Goal: Transaction & Acquisition: Purchase product/service

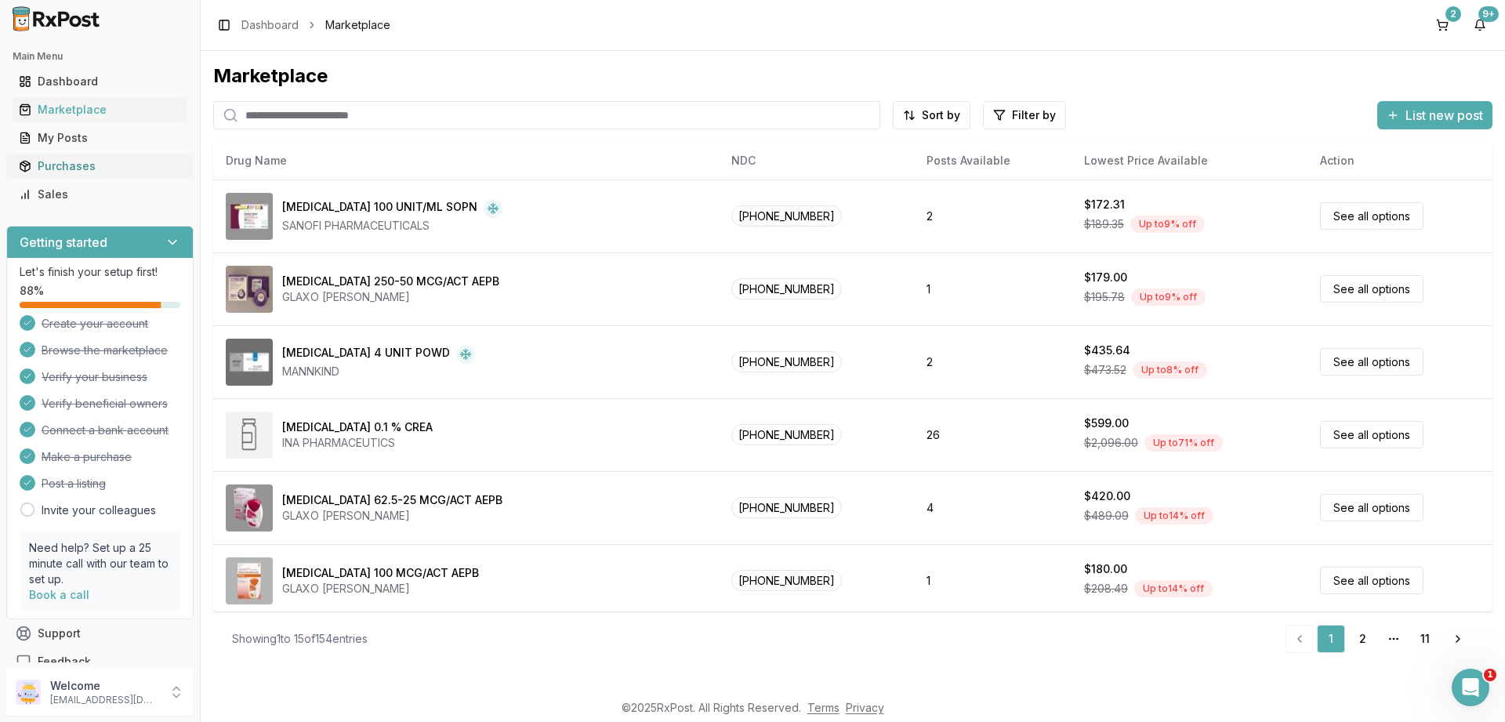
click at [53, 162] on div "Purchases" at bounding box center [100, 166] width 162 height 16
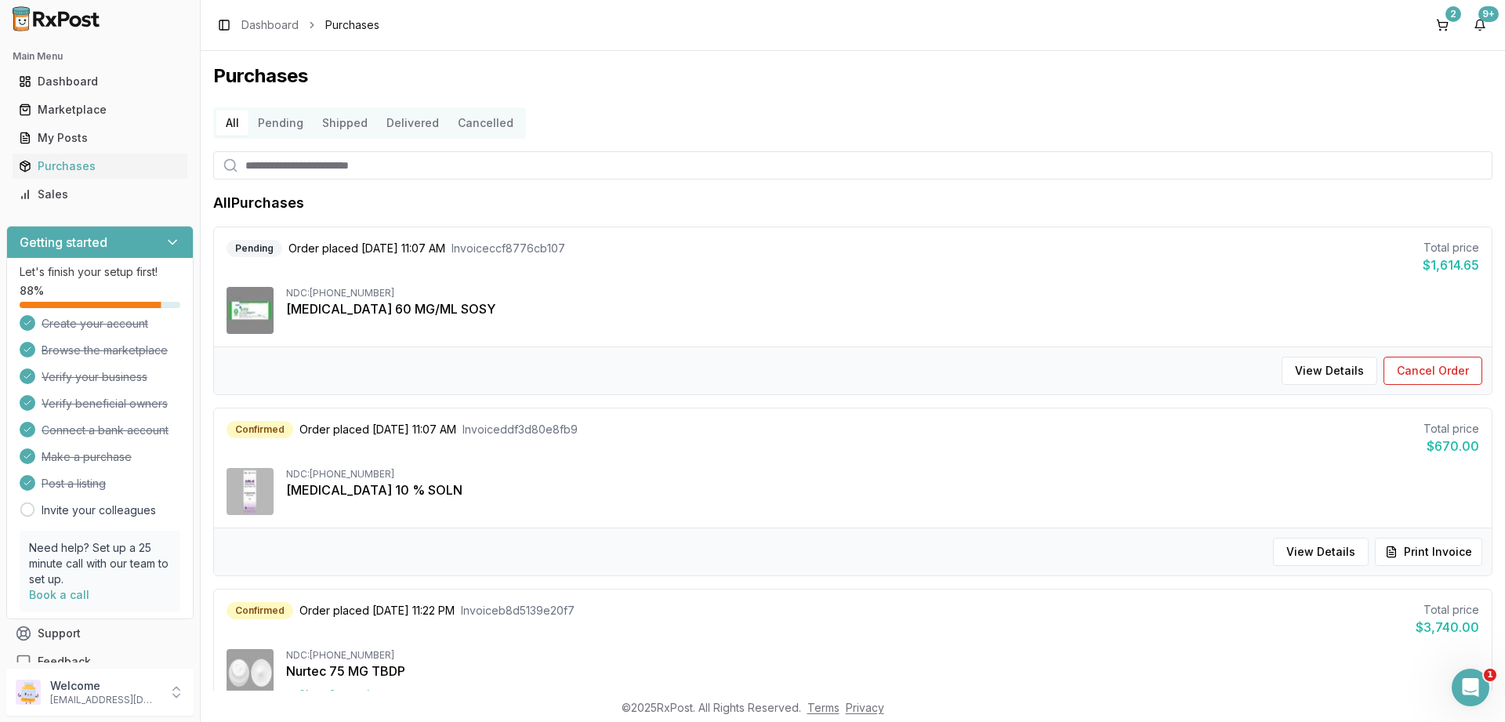
click at [389, 165] on input "search" at bounding box center [852, 165] width 1279 height 28
type input "******"
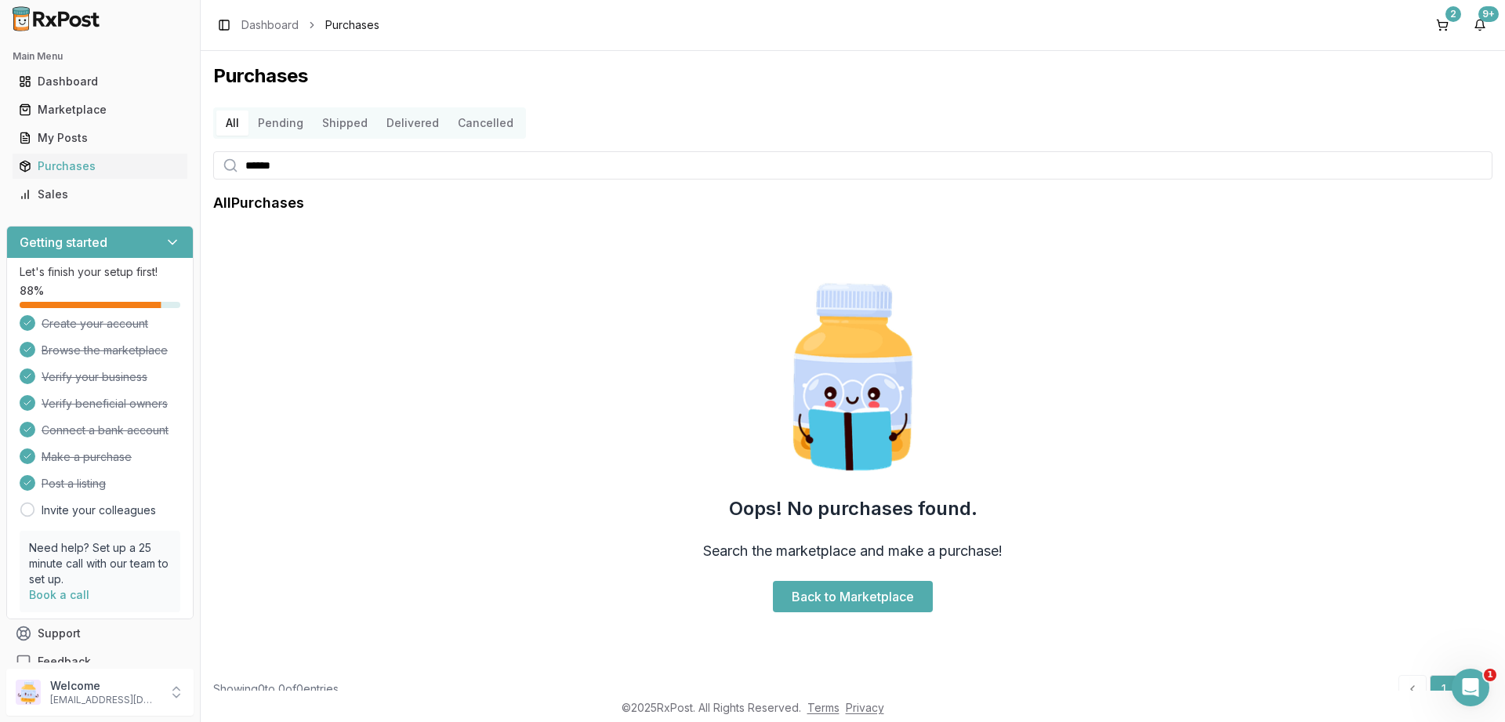
click at [336, 173] on input "******" at bounding box center [852, 165] width 1279 height 28
type input "*"
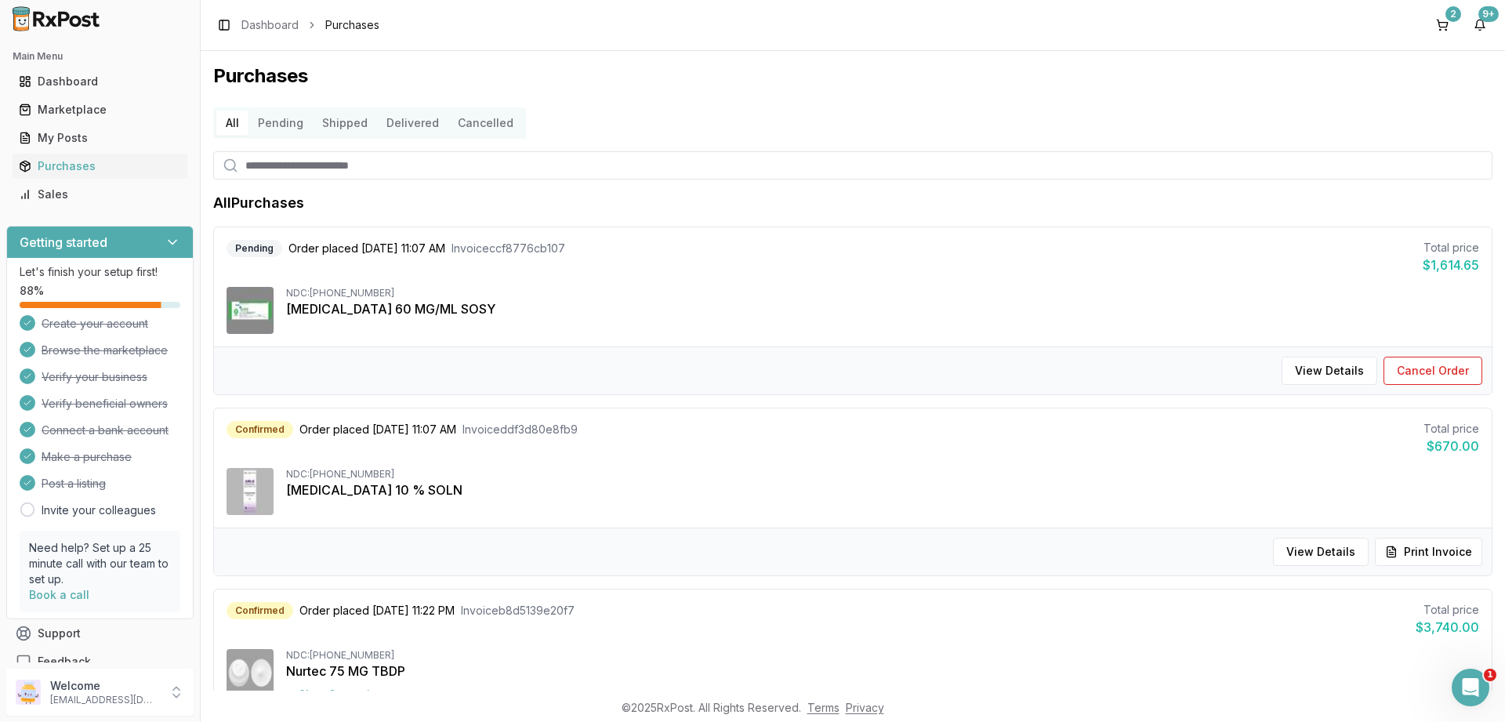
click at [284, 129] on button "Pending" at bounding box center [280, 122] width 64 height 25
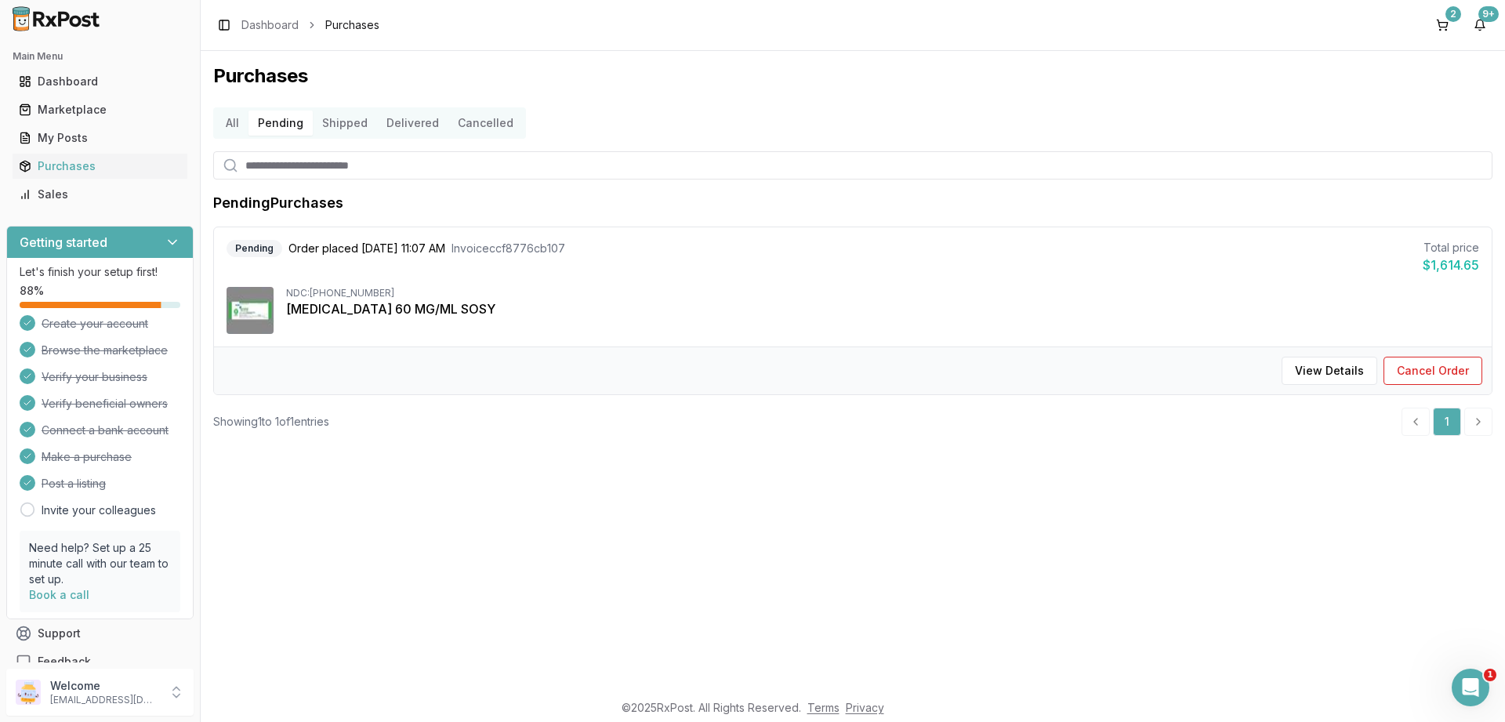
click at [344, 127] on button "Shipped" at bounding box center [345, 122] width 64 height 25
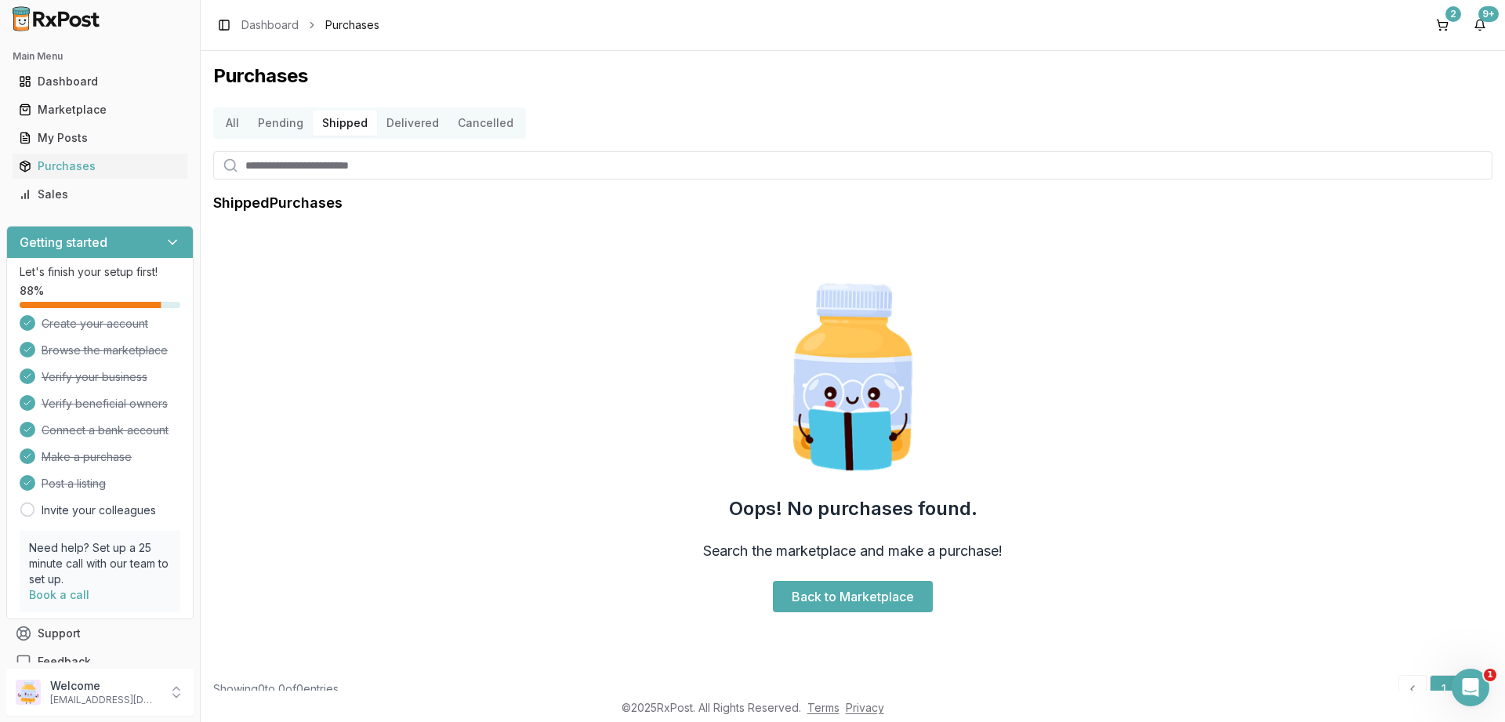
drag, startPoint x: 411, startPoint y: 129, endPoint x: 420, endPoint y: 129, distance: 9.4
click at [413, 129] on button "Delivered" at bounding box center [412, 122] width 71 height 25
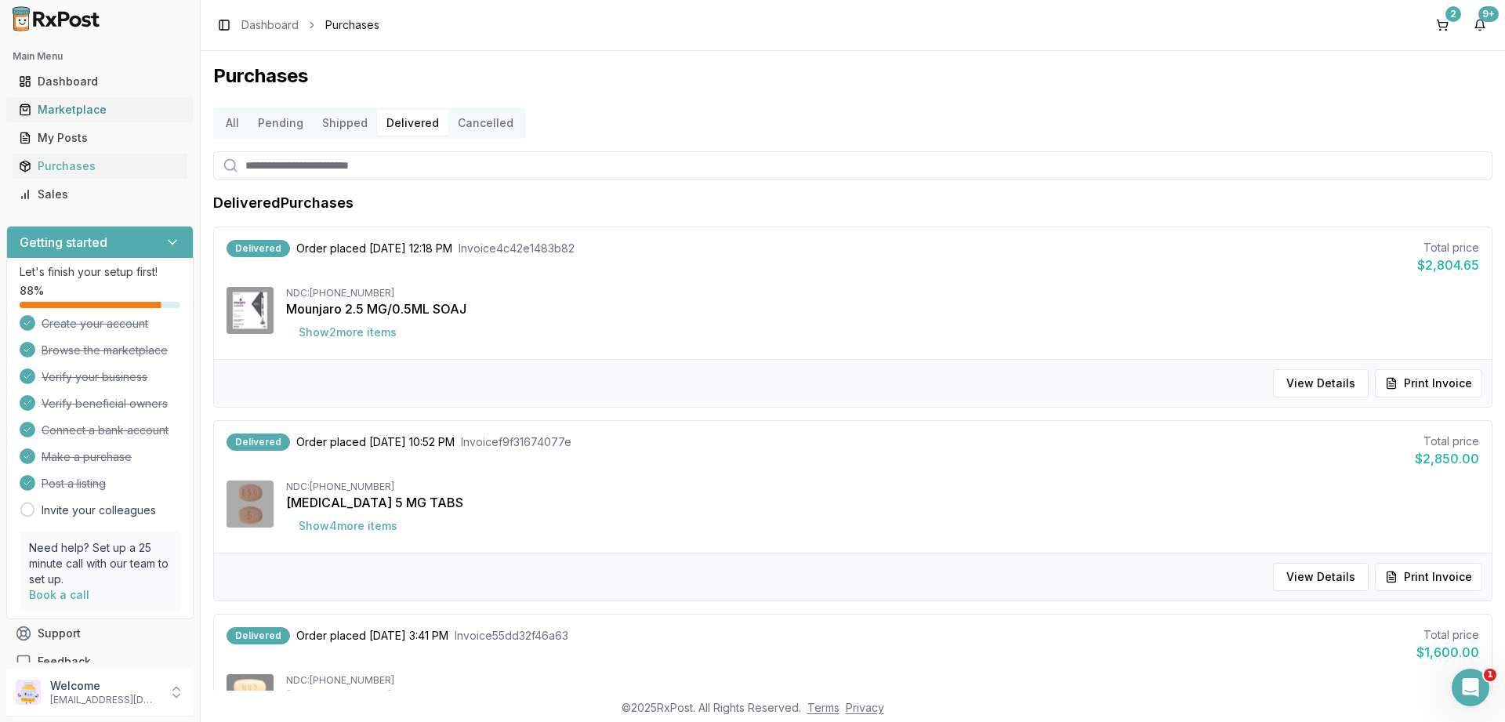
click at [63, 111] on div "Marketplace" at bounding box center [100, 110] width 162 height 16
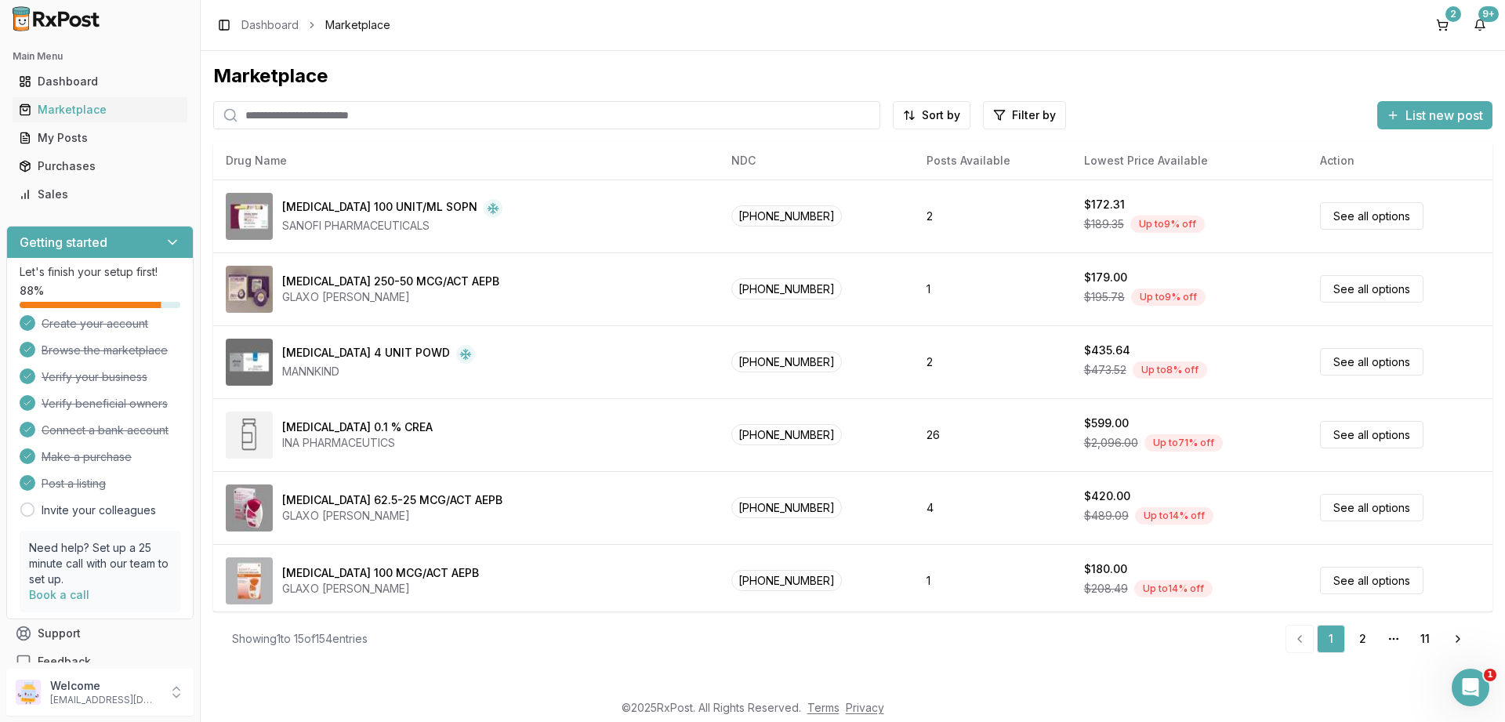
click at [337, 116] on input "search" at bounding box center [546, 115] width 667 height 28
paste input "**********"
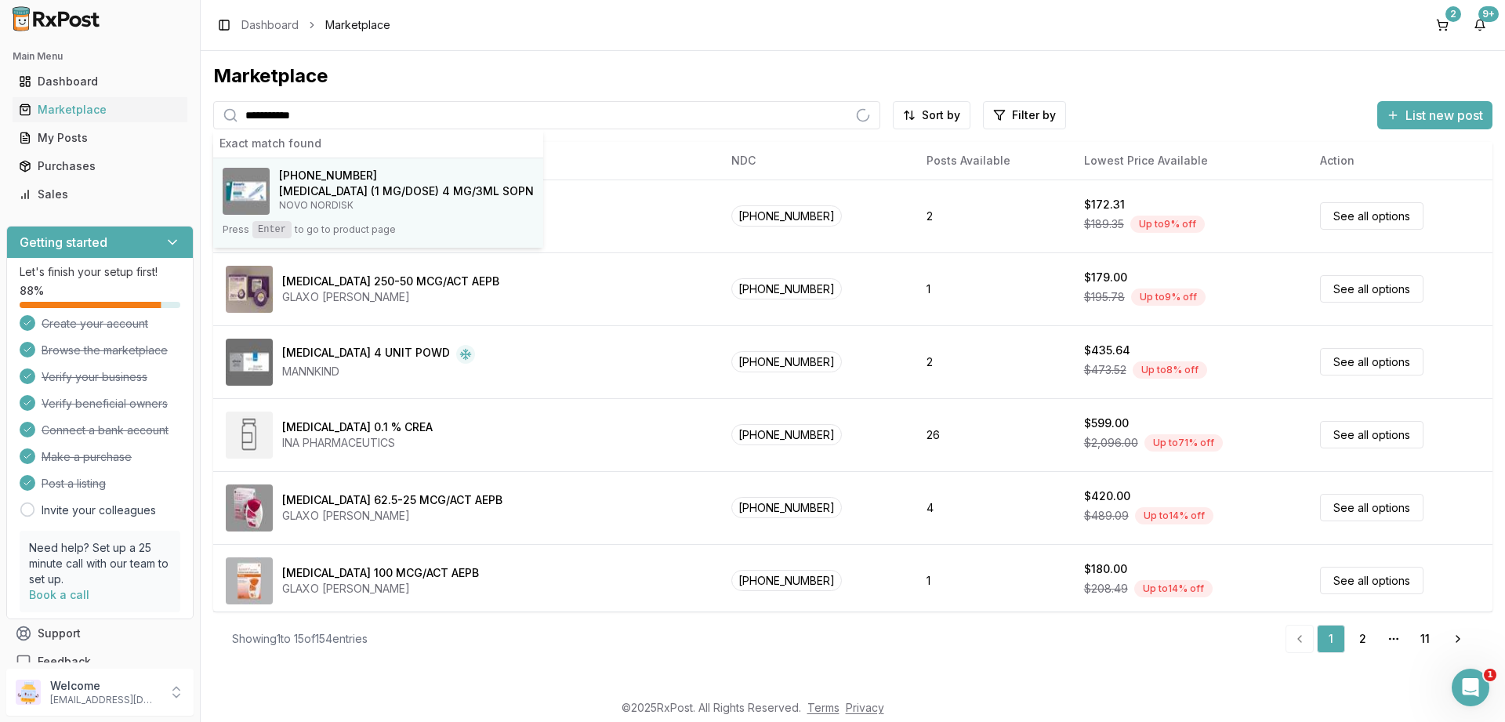
type input "**********"
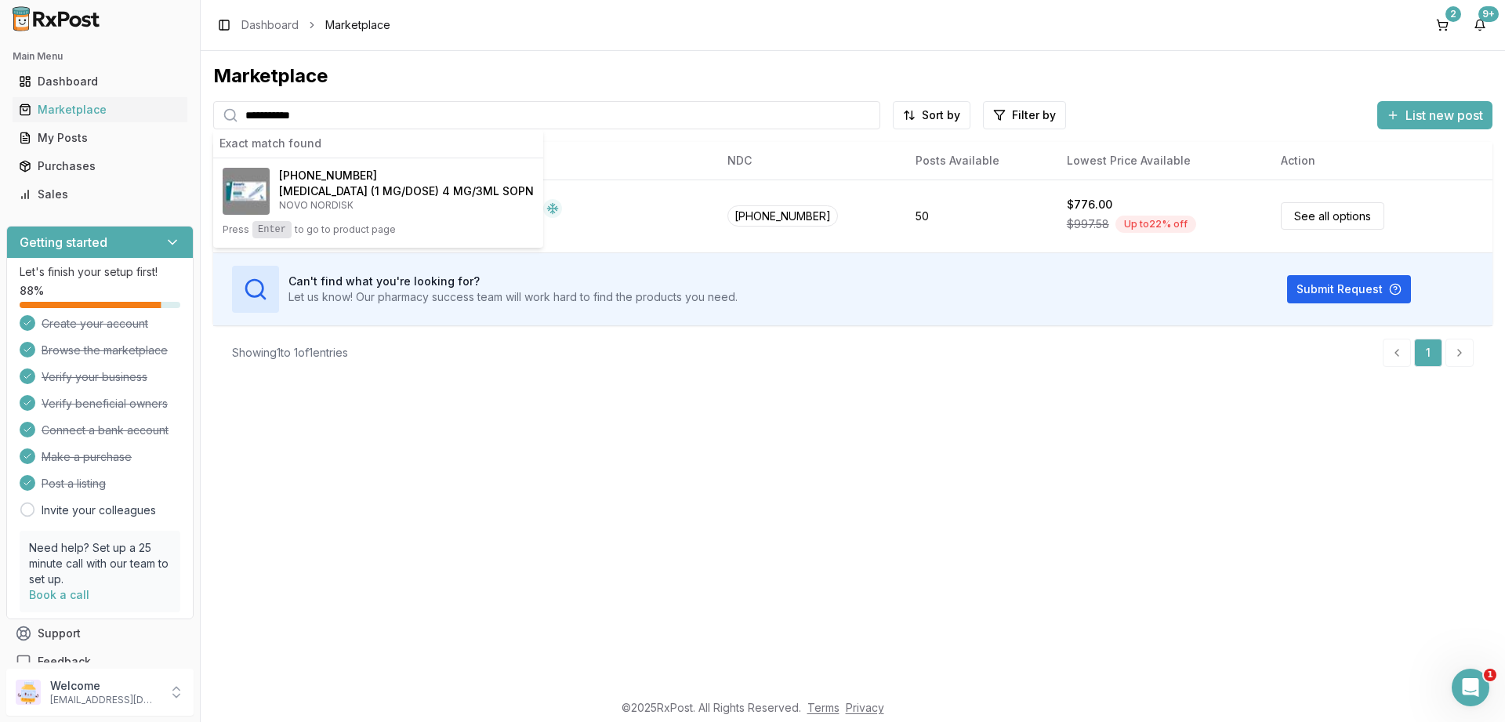
click at [853, 538] on div "**********" at bounding box center [853, 370] width 1304 height 639
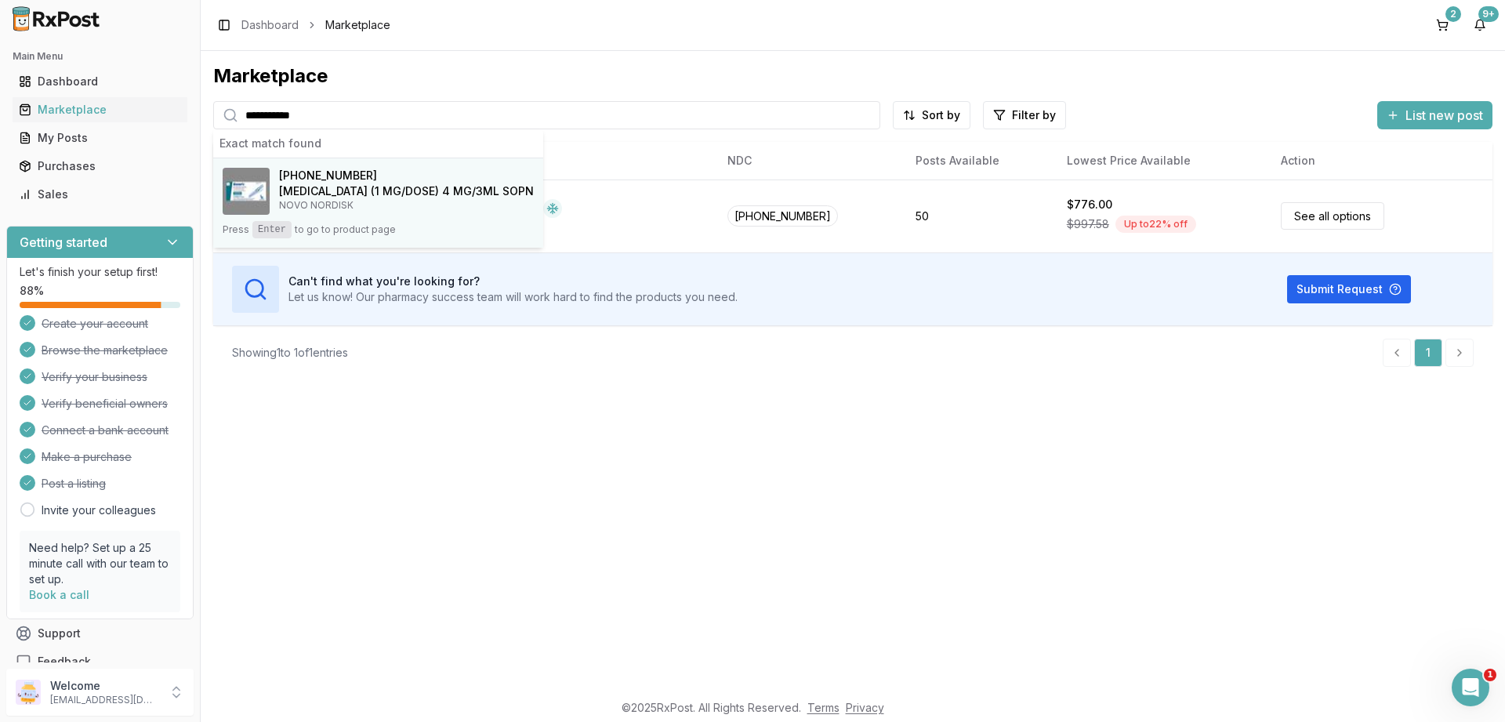
click at [281, 218] on button "[PHONE_NUMBER] [MEDICAL_DATA] (1 MG/DOSE) 4 MG/3ML SOPN NOVO NORDISK Press Ente…" at bounding box center [378, 202] width 330 height 89
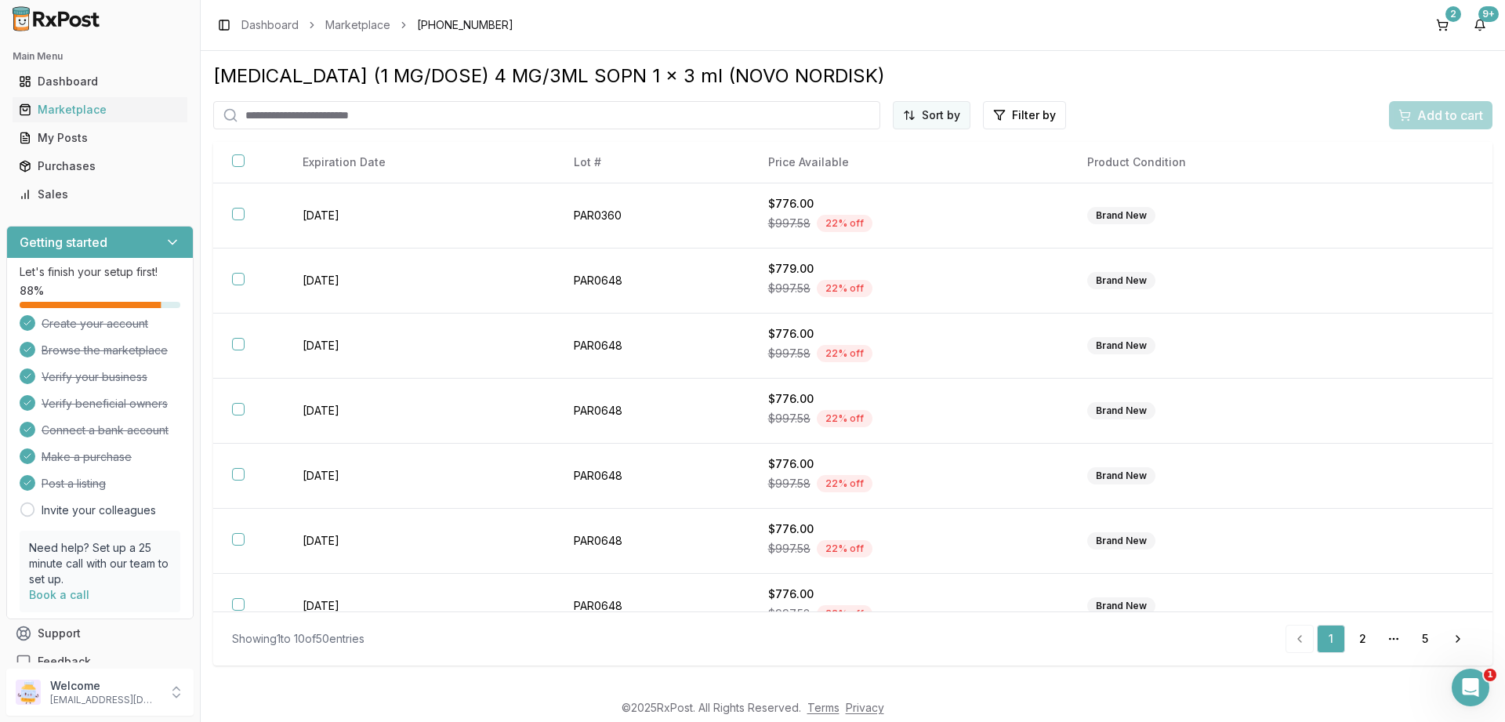
click at [954, 121] on html "Main Menu Dashboard Marketplace My Posts Purchases Sales Getting started Let's …" at bounding box center [752, 361] width 1505 height 722
click at [896, 171] on div "Price (Low to High)" at bounding box center [893, 173] width 149 height 25
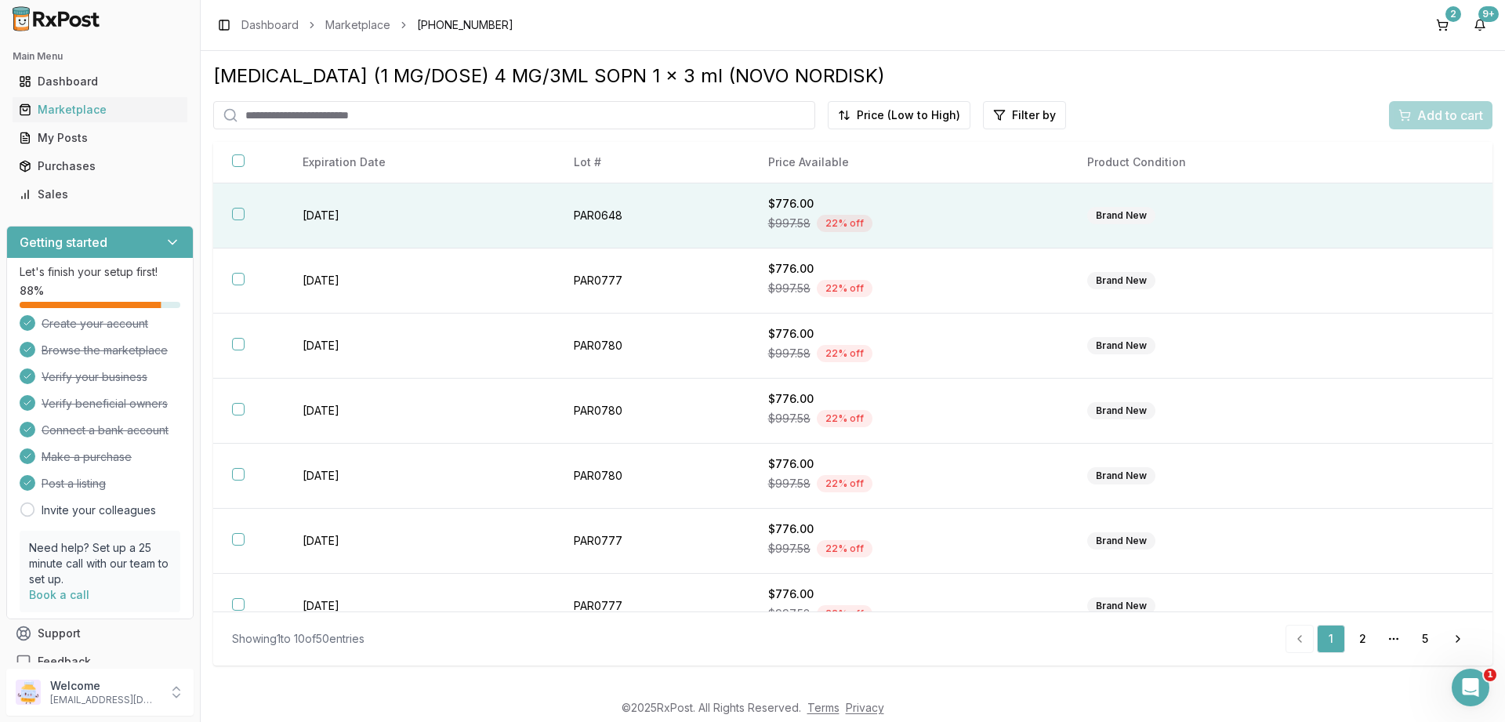
click at [235, 215] on button "button" at bounding box center [238, 214] width 13 height 13
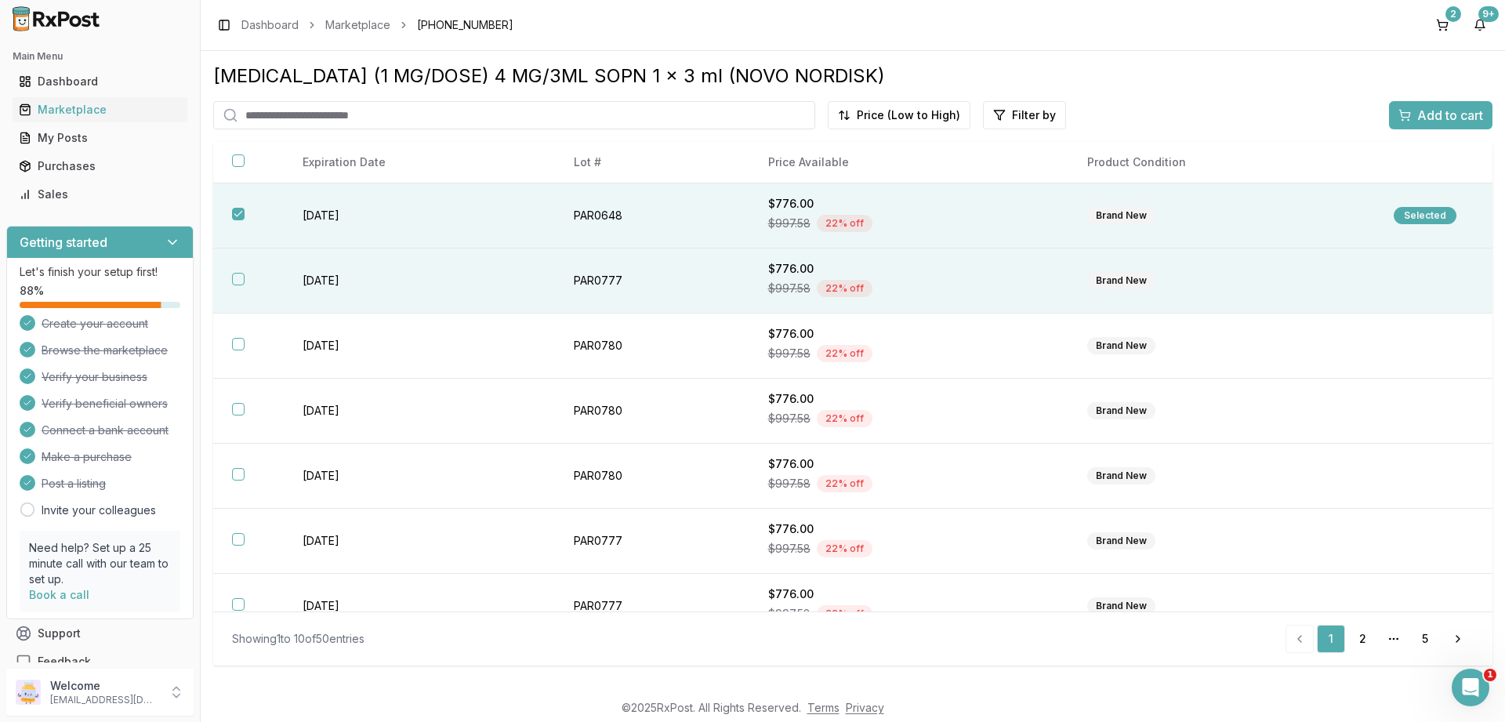
click at [234, 280] on button "button" at bounding box center [238, 279] width 13 height 13
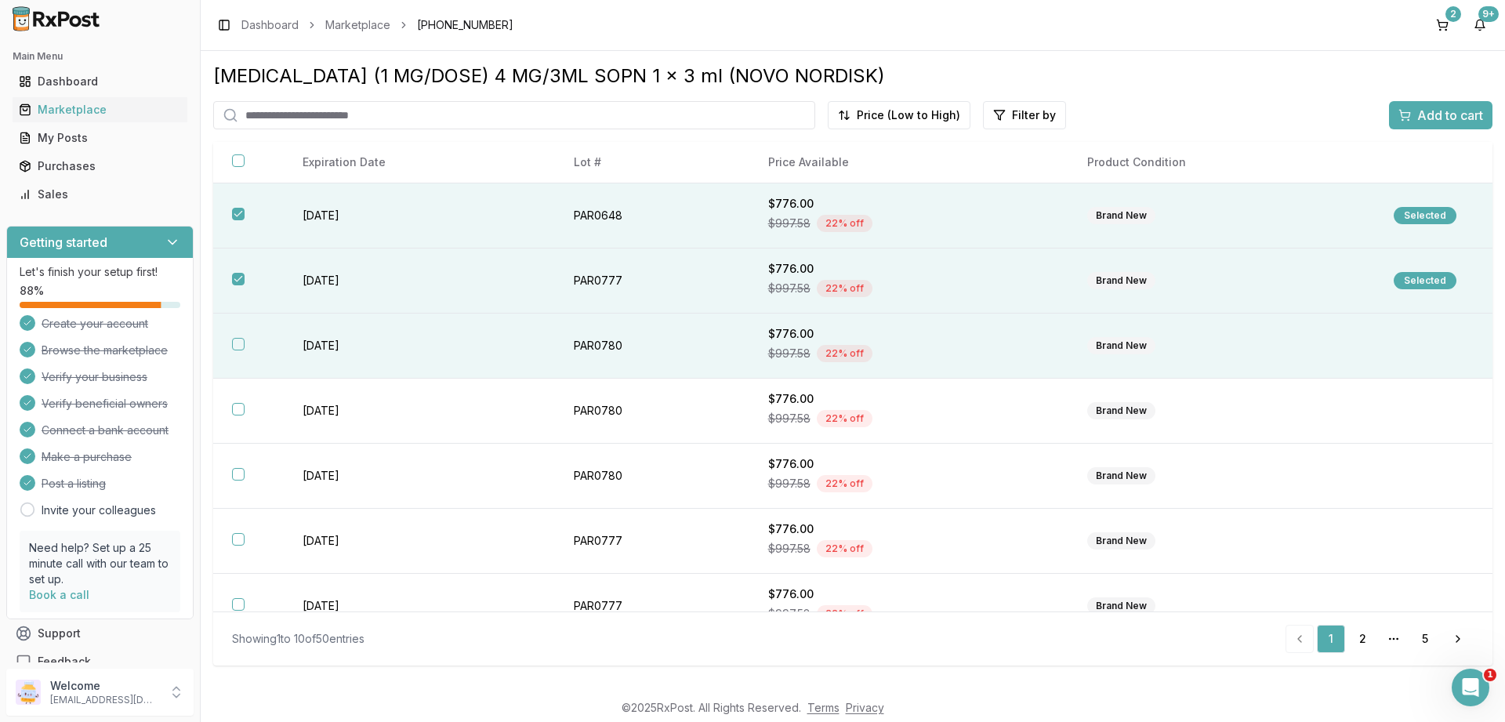
click at [239, 346] on button "button" at bounding box center [238, 344] width 13 height 13
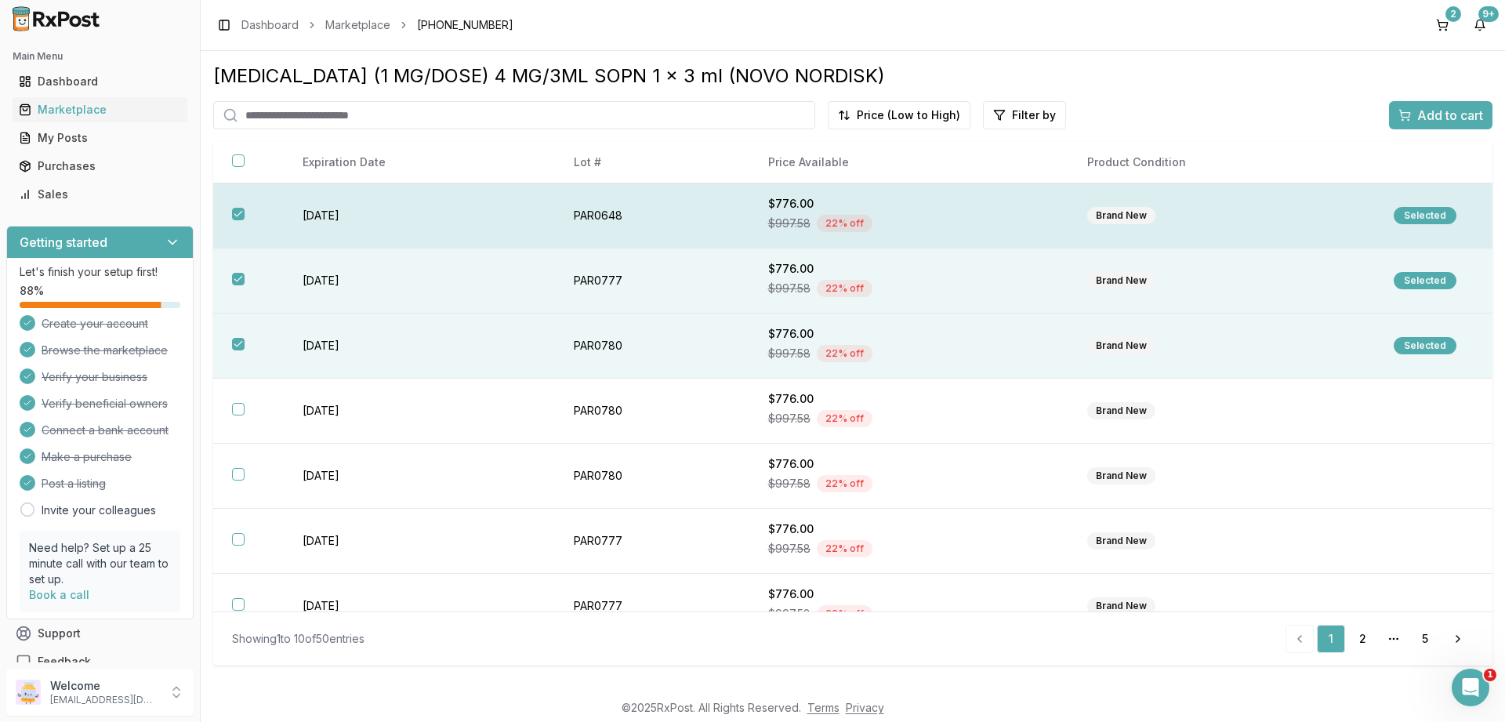
click at [239, 217] on button "button" at bounding box center [238, 214] width 13 height 13
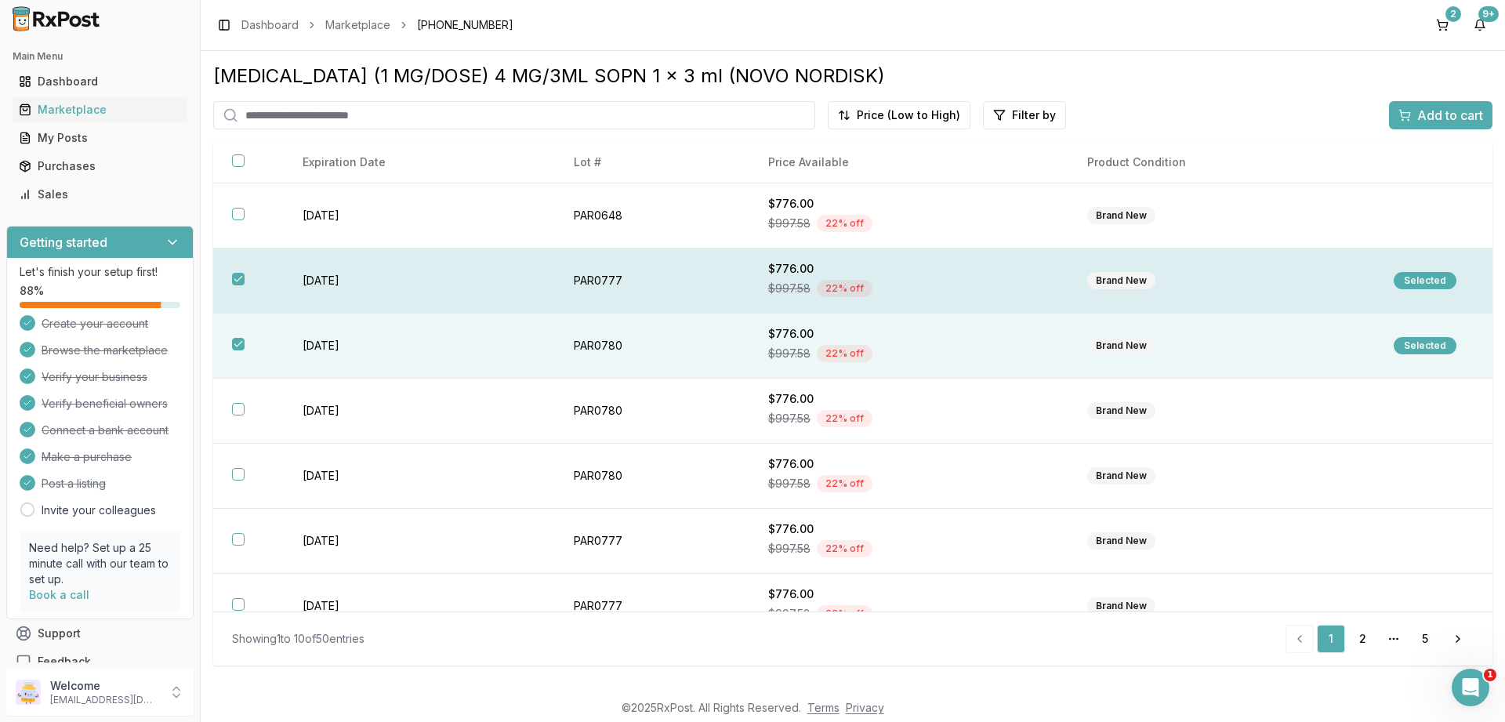
click at [237, 269] on th at bounding box center [248, 280] width 71 height 65
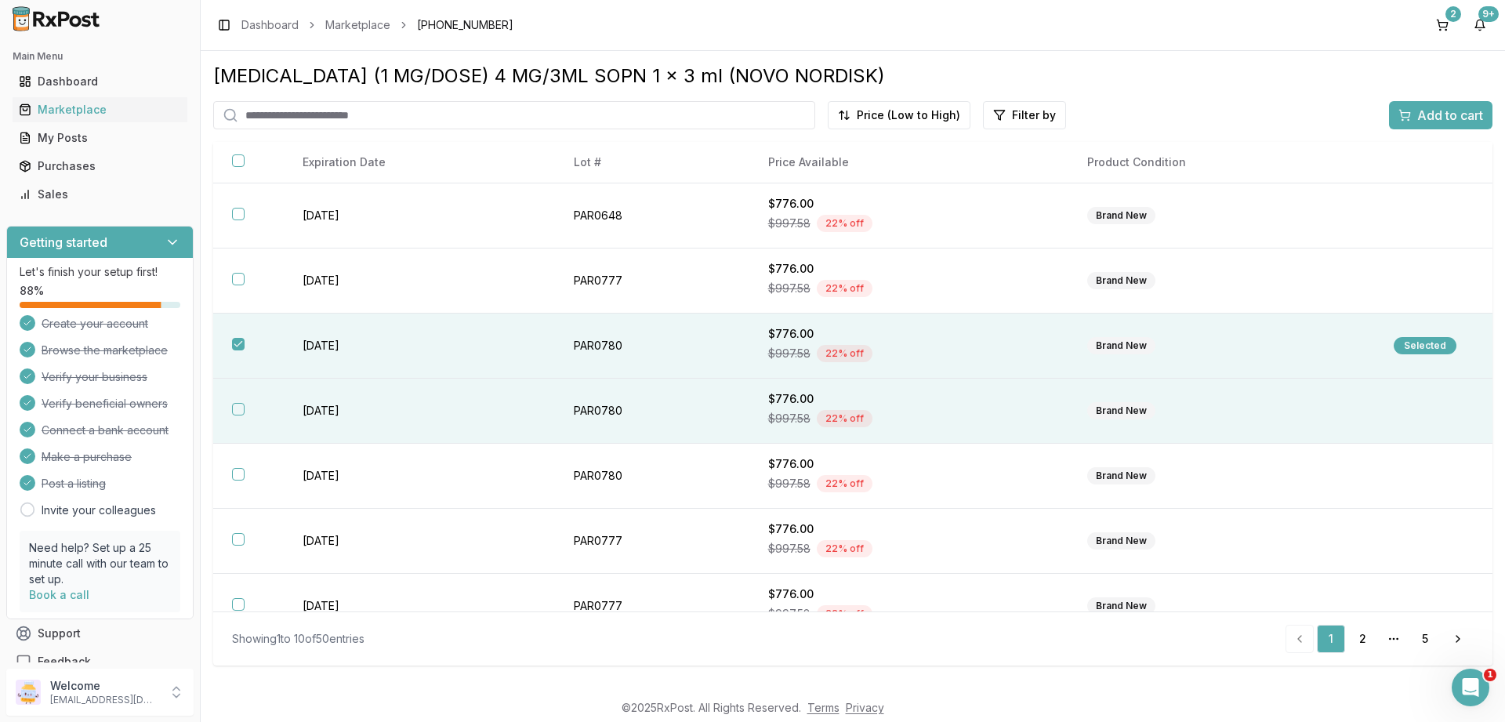
click at [246, 416] on th at bounding box center [248, 410] width 71 height 65
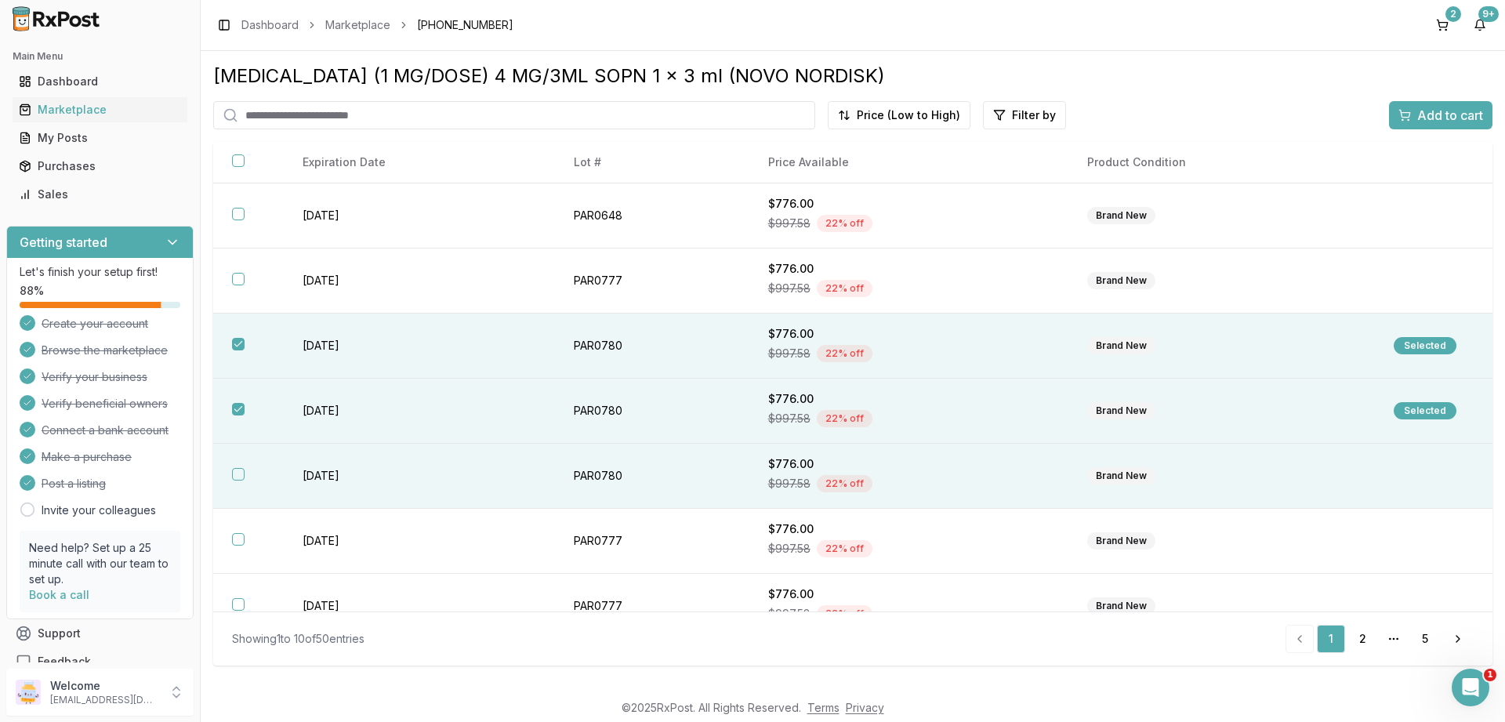
click at [245, 481] on th at bounding box center [248, 476] width 71 height 65
click at [1429, 120] on span "Add to cart" at bounding box center [1450, 115] width 66 height 19
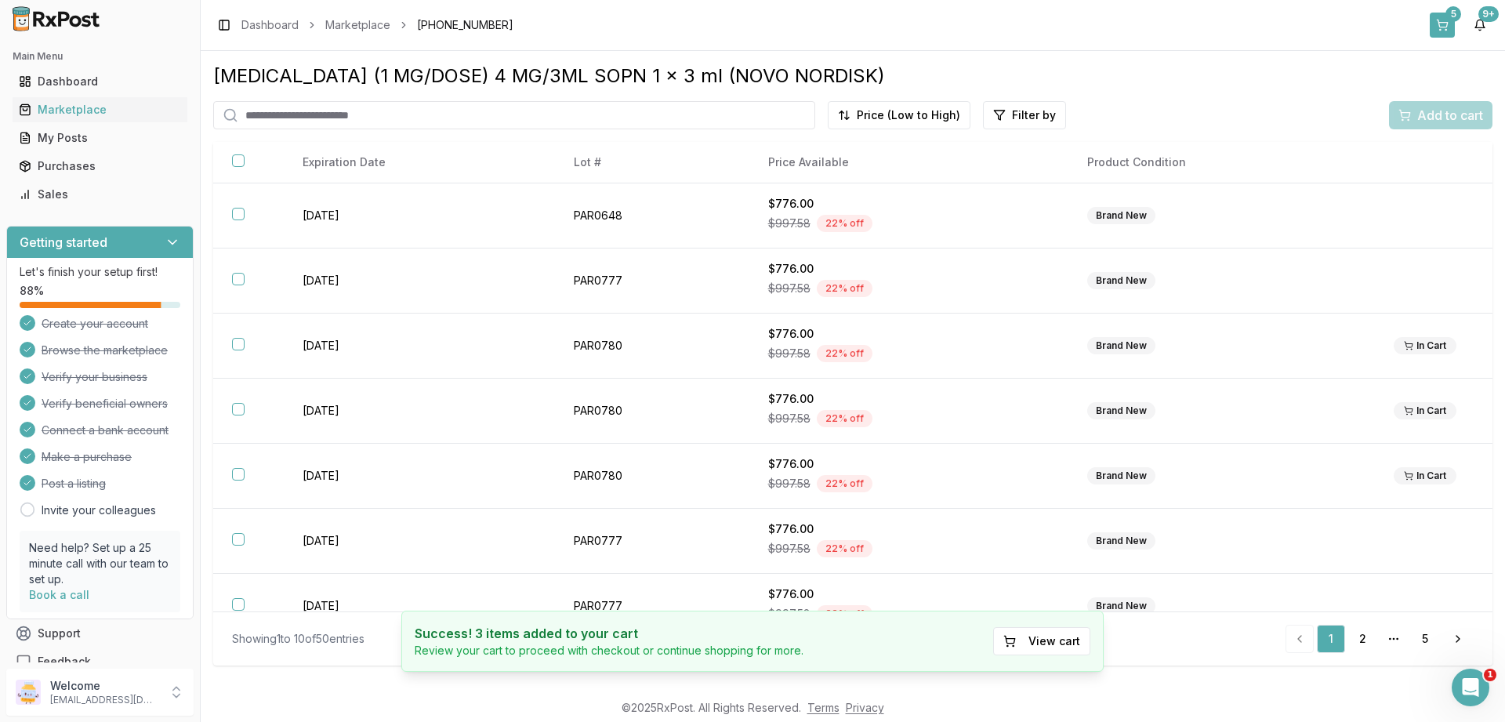
click at [1448, 20] on div "5" at bounding box center [1453, 14] width 16 height 16
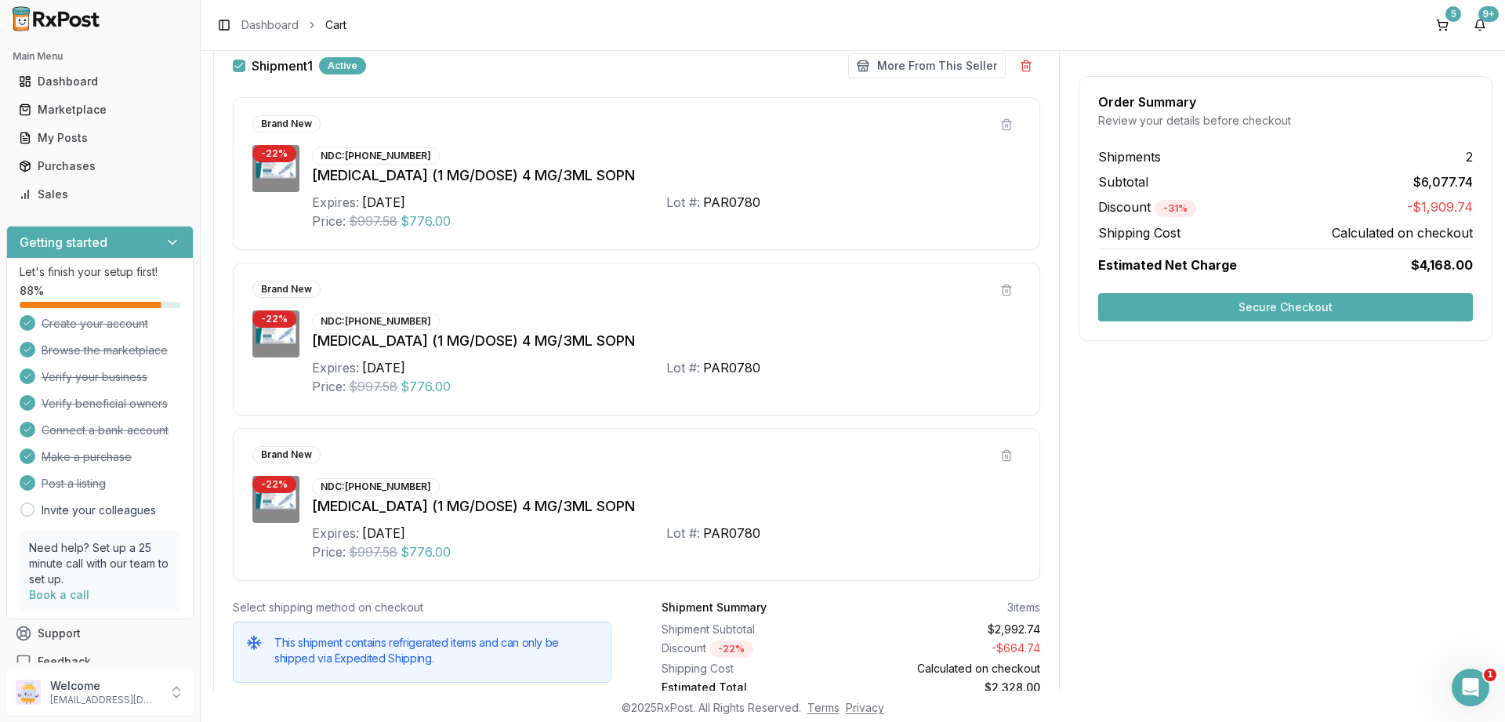
scroll to position [639, 0]
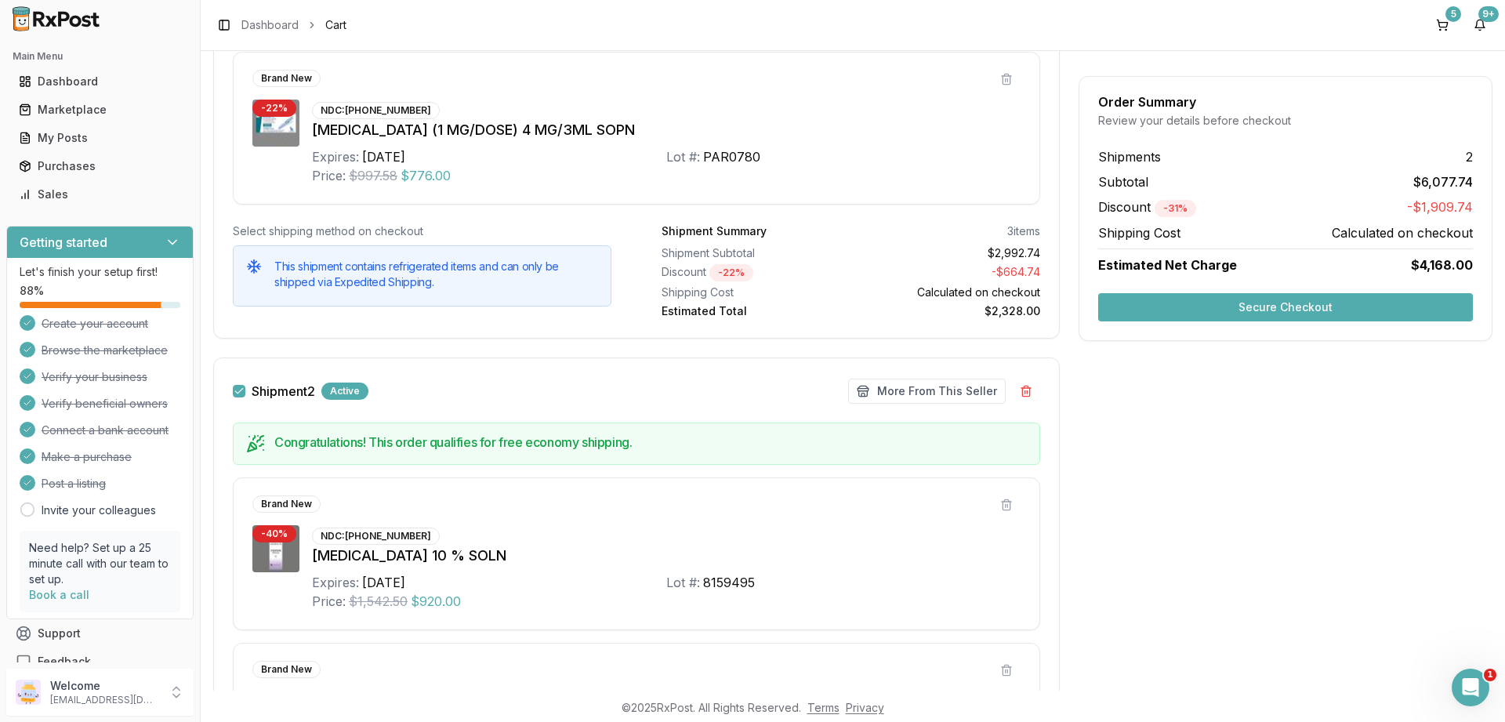
click at [235, 390] on button "Shipment 2" at bounding box center [239, 391] width 13 height 13
click at [1324, 313] on button "Secure Checkout" at bounding box center [1285, 307] width 375 height 28
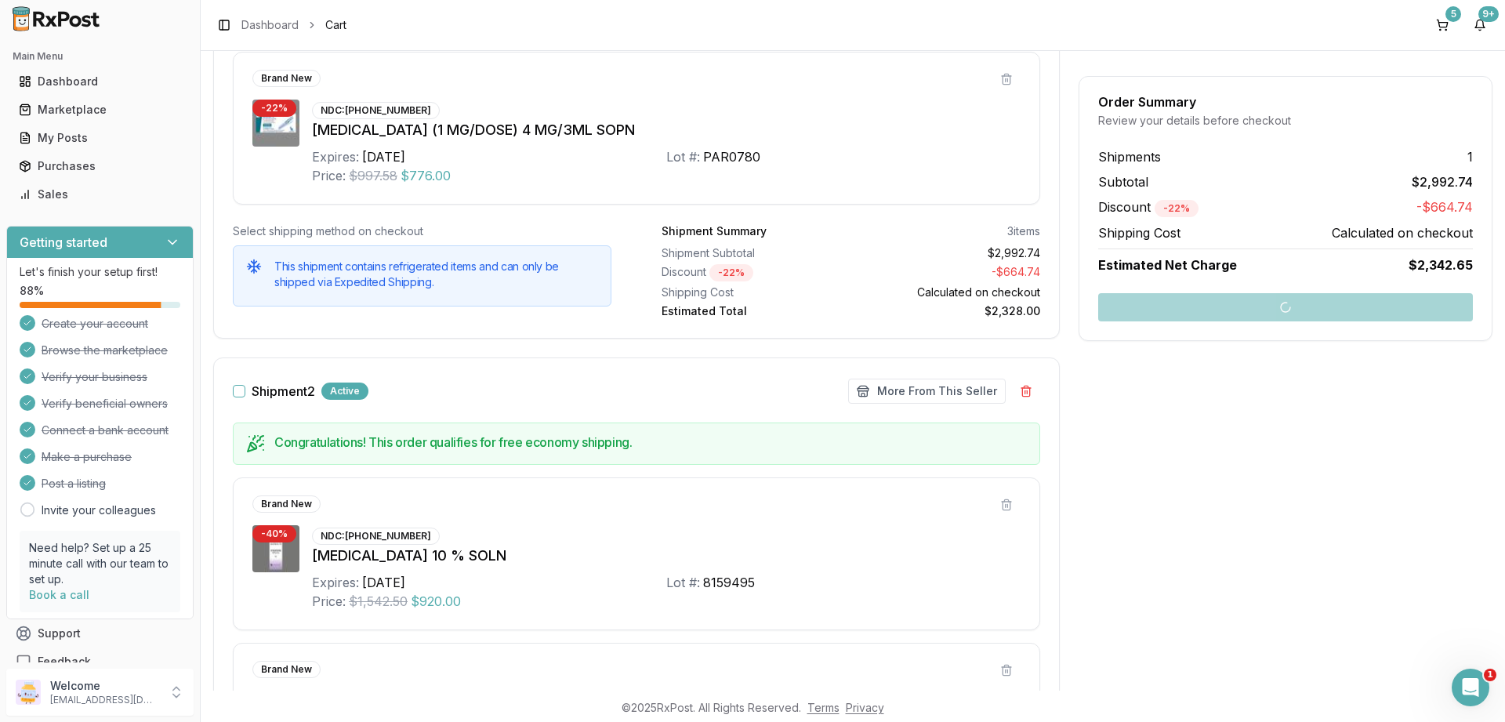
scroll to position [24, 0]
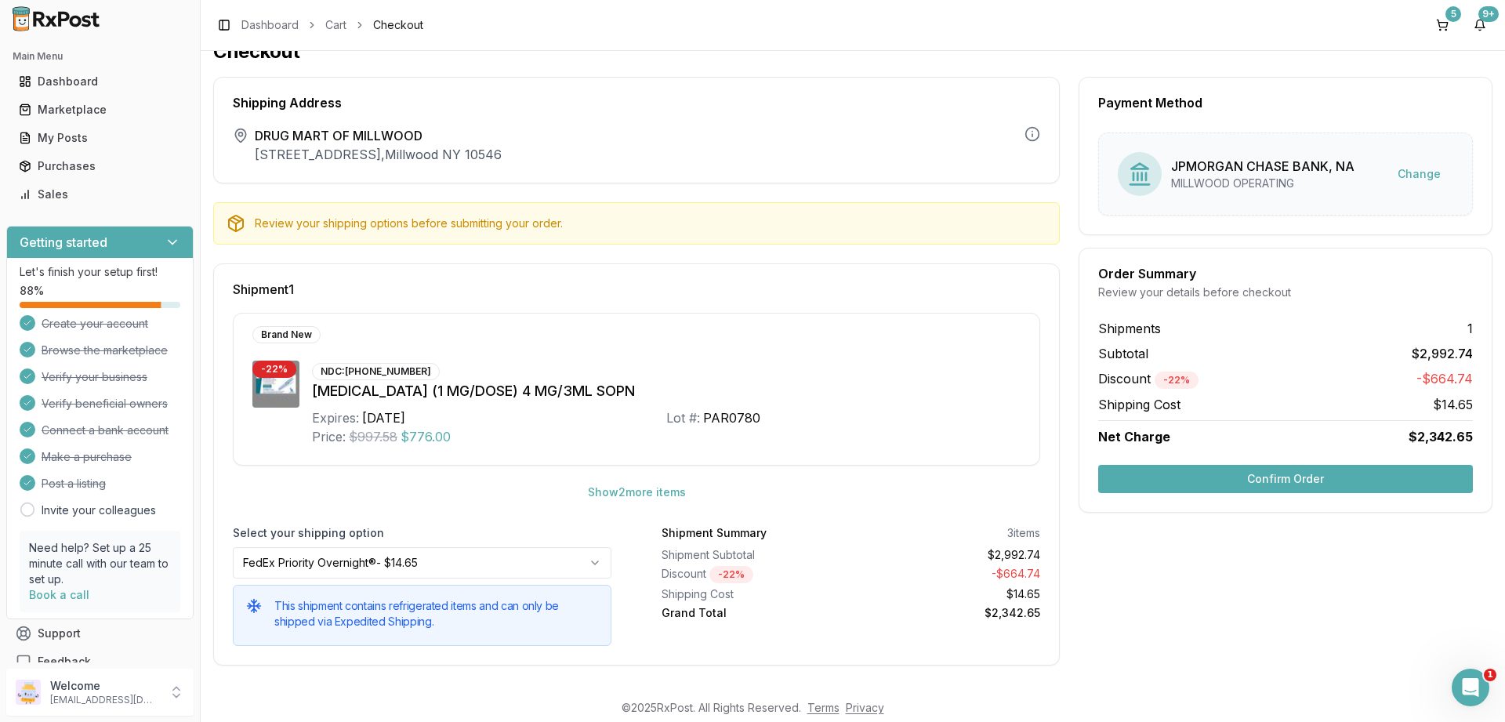
click at [1265, 480] on button "Confirm Order" at bounding box center [1285, 479] width 375 height 28
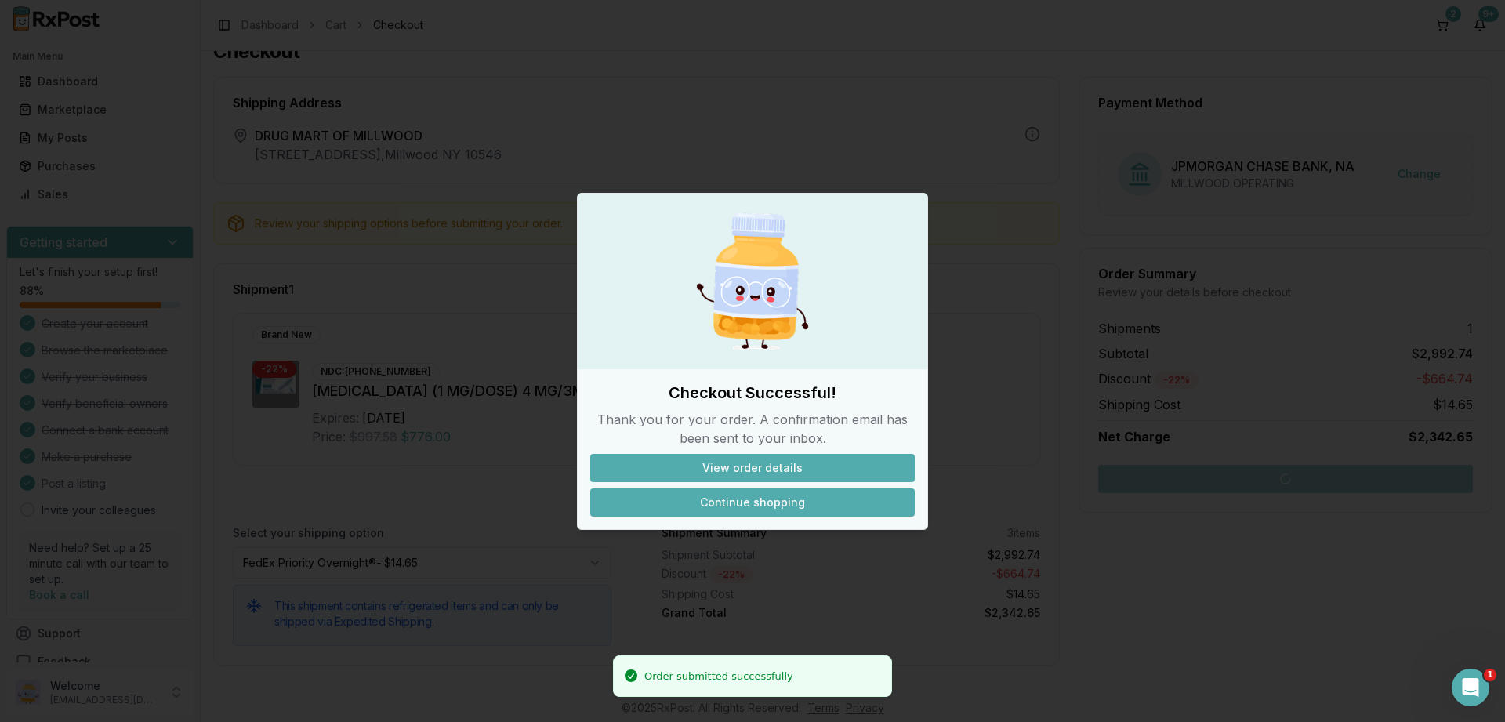
click at [773, 500] on button "Continue shopping" at bounding box center [752, 502] width 324 height 28
